Goal: Task Accomplishment & Management: Complete application form

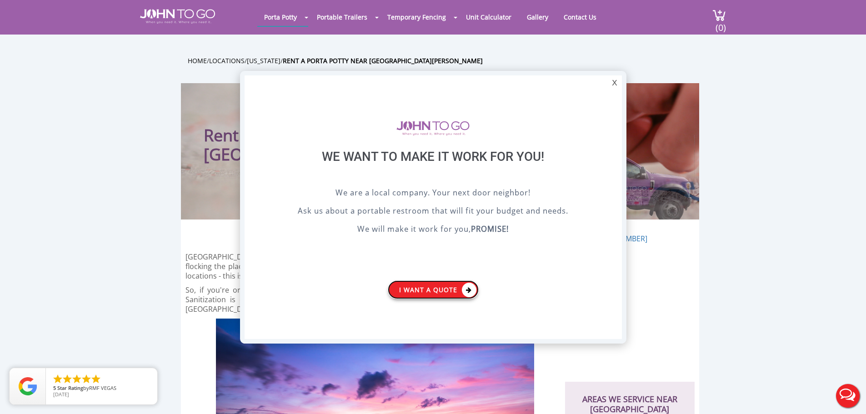
click at [453, 287] on link "I want a Quote" at bounding box center [433, 290] width 91 height 19
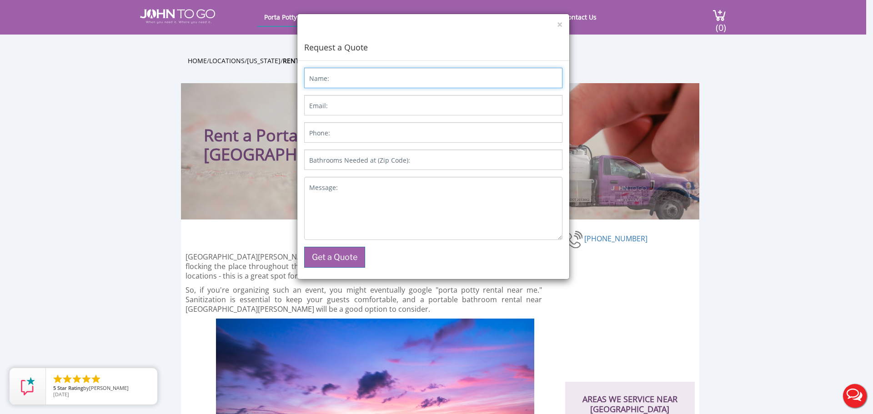
click at [398, 80] on input "Name:" at bounding box center [433, 78] width 258 height 20
type input "[PERSON_NAME]"
type input "[EMAIL_ADDRESS][DOMAIN_NAME]"
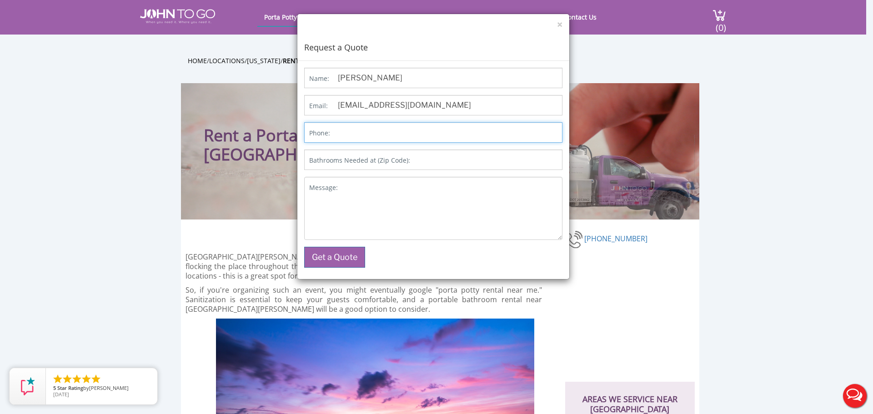
type input "6162553654"
click at [426, 157] on input "34135-3539" at bounding box center [433, 160] width 258 height 20
type input "33931"
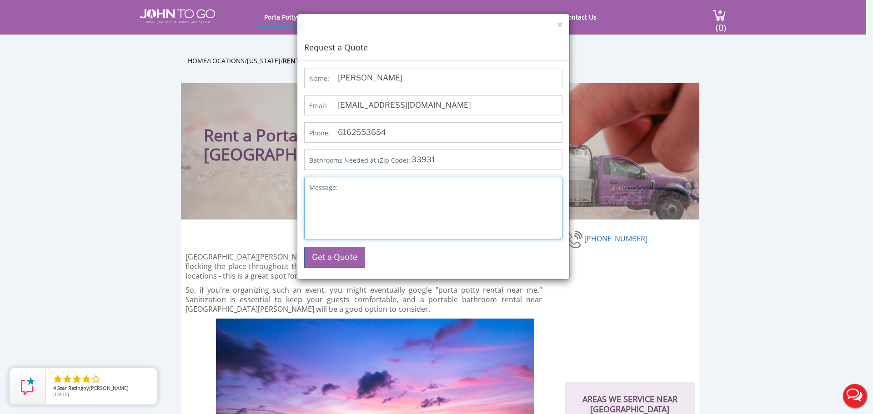
click at [471, 217] on textarea "Message:" at bounding box center [433, 208] width 258 height 63
type textarea "O"
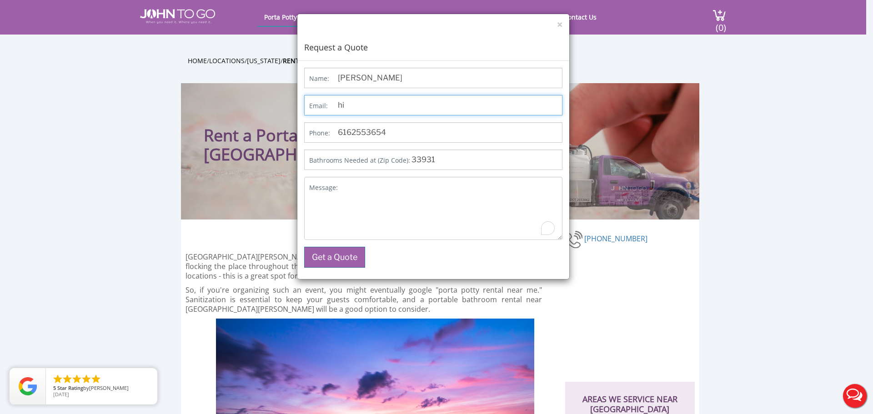
type input "h"
type input "[EMAIL_ADDRESS][DOMAIN_NAME]"
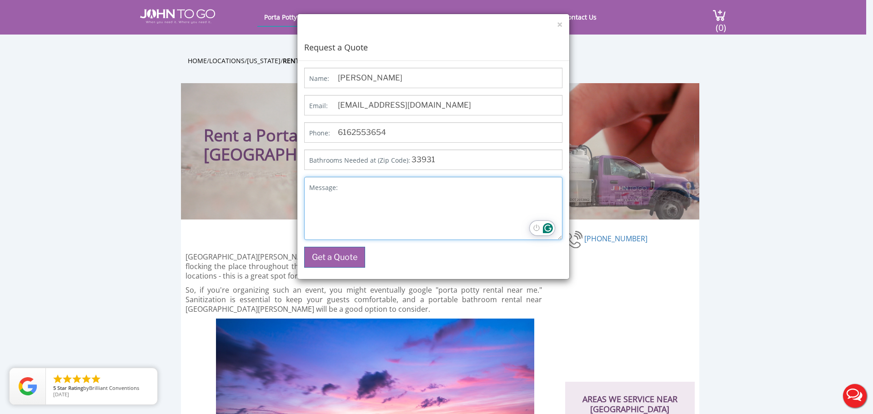
click at [479, 199] on textarea "Message:" at bounding box center [433, 208] width 258 height 63
type textarea "Hi, I am on the market for a 12 mo rental of two [PERSON_NAME] at [STREET_ADDRE…"
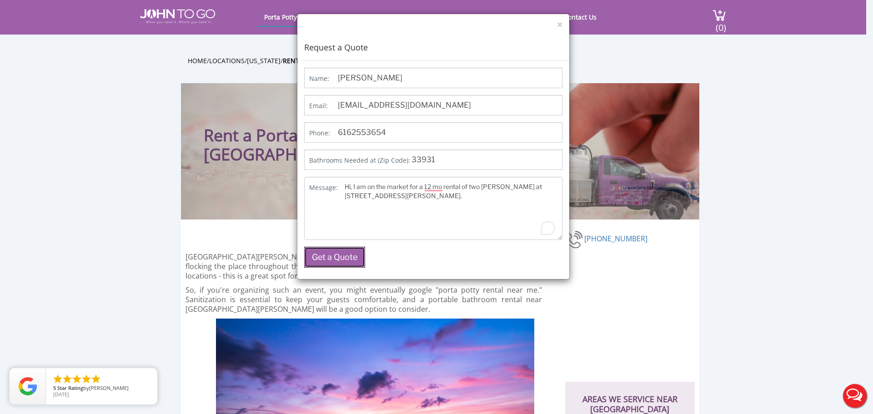
click at [344, 250] on button "Get a Quote" at bounding box center [334, 257] width 61 height 21
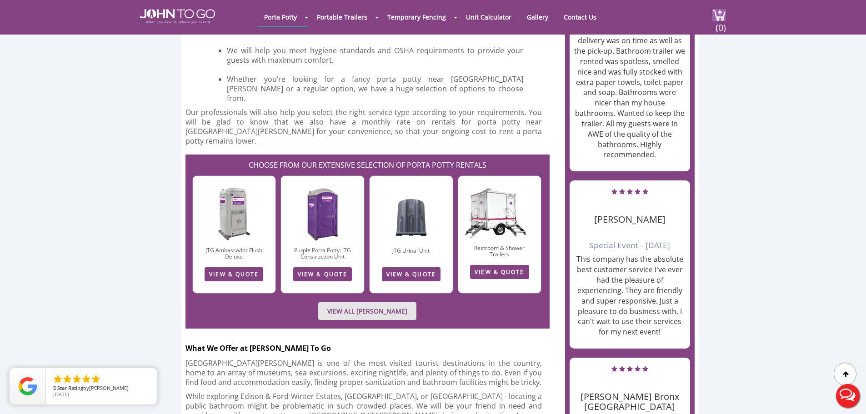
scroll to position [909, 0]
